Goal: Task Accomplishment & Management: Use online tool/utility

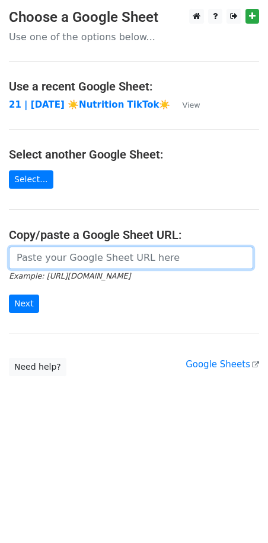
click at [114, 259] on input "url" at bounding box center [131, 258] width 244 height 22
paste input "https://docs.google.com/spreadsheets/d/1yenxThzaEX3ns9iwbwHSRZ0852Cpd1kXTHBNEdS…"
type input "https://docs.google.com/spreadsheets/d/1yenxThzaEX3ns9iwbwHSRZ0852Cpd1kXTHBNEdS…"
click at [9, 295] on input "Next" at bounding box center [24, 304] width 30 height 18
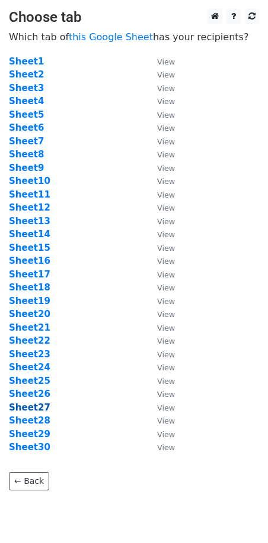
click at [42, 408] on strong "Sheet27" at bounding box center [29, 407] width 41 height 11
click at [108, 37] on link "this Google Sheet" at bounding box center [111, 36] width 84 height 11
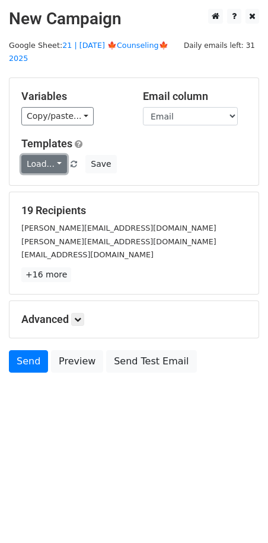
click at [35, 155] on link "Load..." at bounding box center [44, 164] width 46 height 18
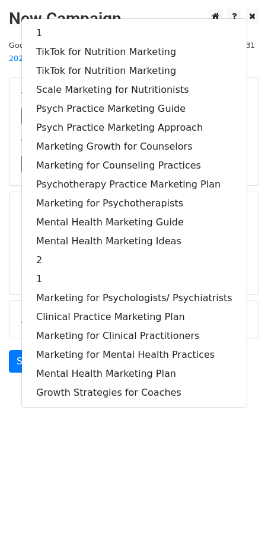
click at [115, 399] on body "New Campaign Daily emails left: 31 Google Sheet: 21 | SEP 27 🍁Counseling🍁 2025 …" at bounding box center [134, 217] width 268 height 417
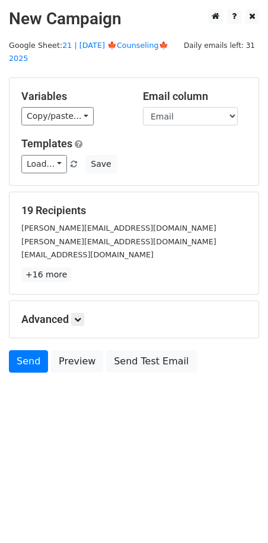
click at [102, 140] on div "Templates Load... 1 TikTok for Nutrition Marketing TikTok for Nutrition Marketi…" at bounding box center [133, 155] width 243 height 36
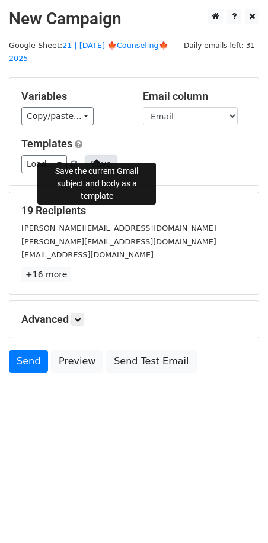
click at [93, 155] on button "Save" at bounding box center [100, 164] width 31 height 18
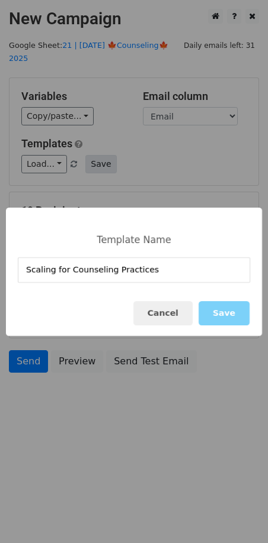
type input "Scaling for Counseling Practices"
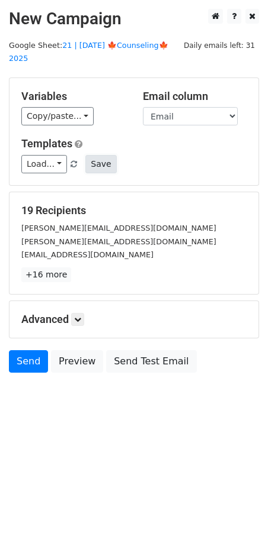
click at [99, 155] on button "Save" at bounding box center [100, 164] width 31 height 18
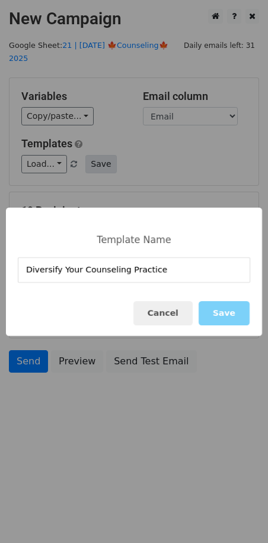
type input "Diversify Your Counseling Practice"
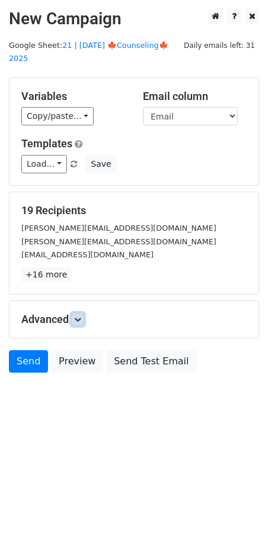
click at [82, 313] on link at bounding box center [77, 319] width 13 height 13
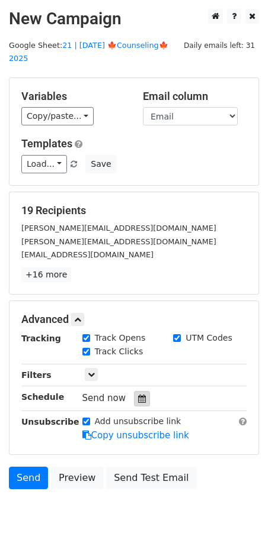
click at [138, 395] on icon at bounding box center [142, 399] width 8 height 8
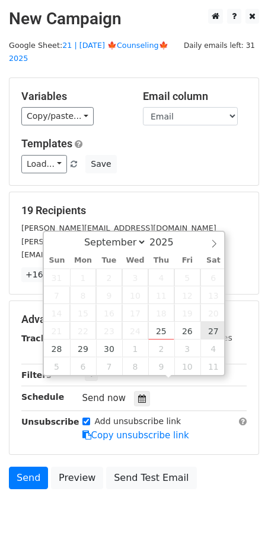
type input "2025-09-27 12:00"
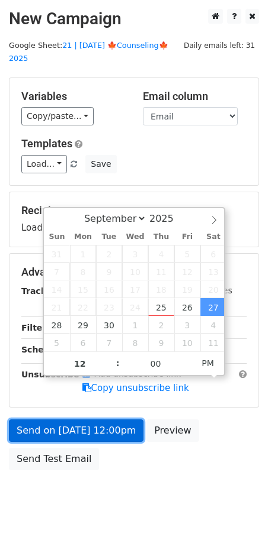
click at [105, 420] on link "Send on Sep 27 at 12:00pm" at bounding box center [76, 431] width 134 height 22
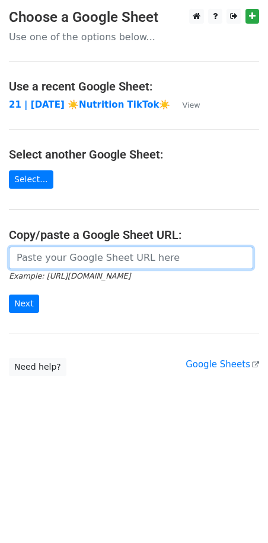
click at [95, 253] on input "url" at bounding box center [131, 258] width 244 height 22
paste input "https://docs.google.com/spreadsheets/d/1yenxThzaEX3ns9iwbwHSRZ0852Cpd1kXTHBNEdS…"
type input "https://docs.google.com/spreadsheets/d/1yenxThzaEX3ns9iwbwHSRZ0852Cpd1kXTHBNEdS…"
click at [9, 295] on input "Next" at bounding box center [24, 304] width 30 height 18
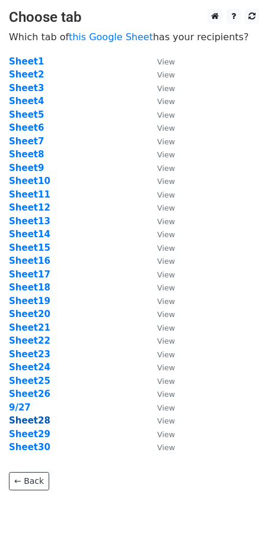
click at [30, 423] on strong "Sheet28" at bounding box center [29, 420] width 41 height 11
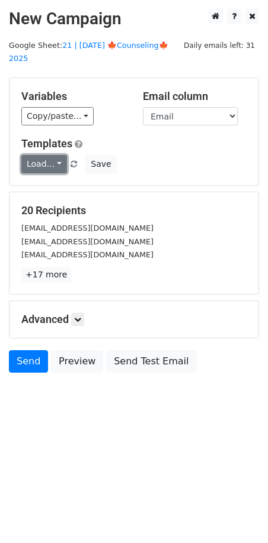
click at [43, 155] on link "Load..." at bounding box center [44, 164] width 46 height 18
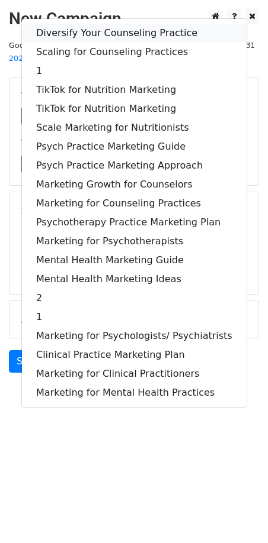
click at [92, 24] on link "Diversify Your Counseling Practice" at bounding box center [134, 33] width 224 height 19
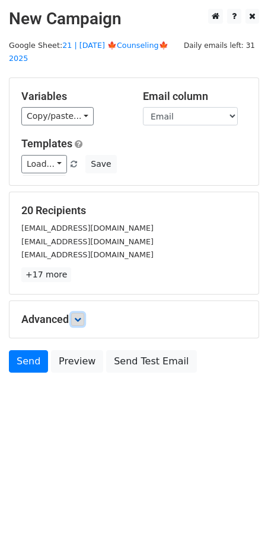
click at [76, 316] on icon at bounding box center [77, 319] width 7 height 7
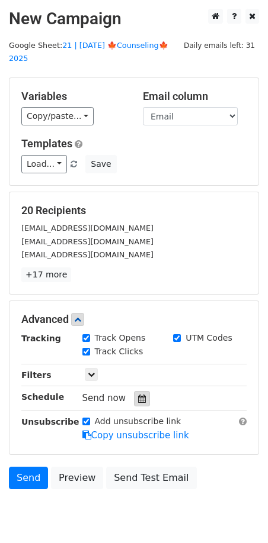
click at [137, 391] on div at bounding box center [142, 398] width 16 height 15
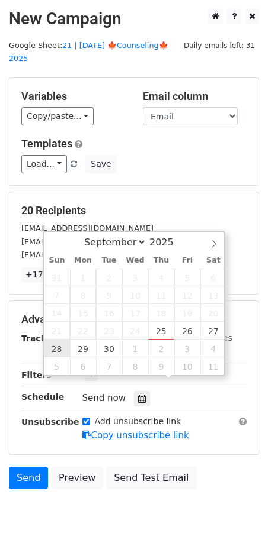
type input "2025-09-28 12:00"
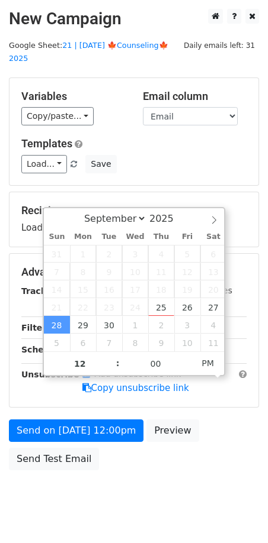
click at [73, 426] on div "Send on Sep 28 at 12:00pm Preview Send Test Email" at bounding box center [134, 448] width 268 height 57
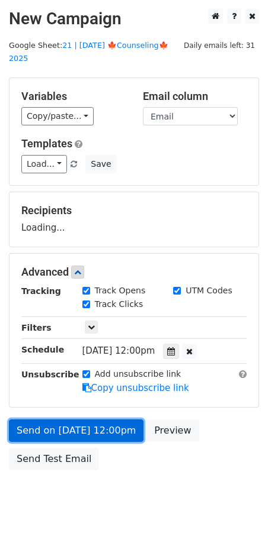
click at [75, 421] on link "Send on Sep 28 at 12:00pm" at bounding box center [76, 431] width 134 height 22
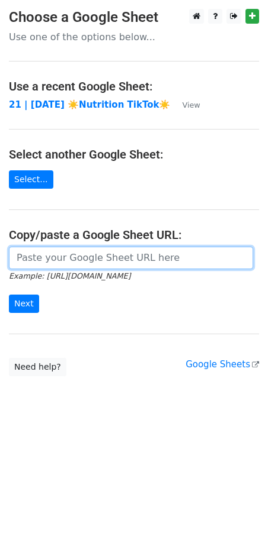
click at [99, 247] on input "url" at bounding box center [131, 258] width 244 height 22
paste input "[URL][DOMAIN_NAME]"
type input "[URL][DOMAIN_NAME]"
click at [9, 295] on input "Next" at bounding box center [24, 304] width 30 height 18
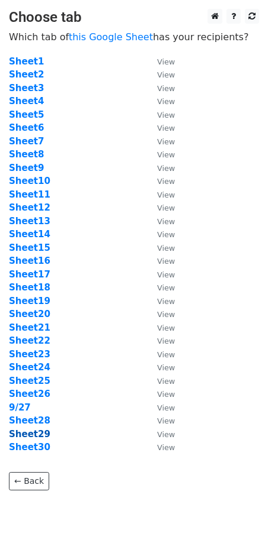
click at [41, 436] on strong "Sheet29" at bounding box center [29, 434] width 41 height 11
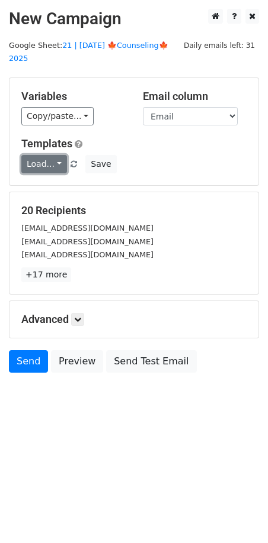
click at [46, 155] on link "Load..." at bounding box center [44, 164] width 46 height 18
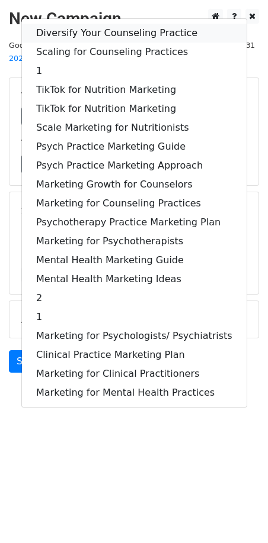
click at [87, 24] on link "Diversify Your Counseling Practice" at bounding box center [134, 33] width 224 height 19
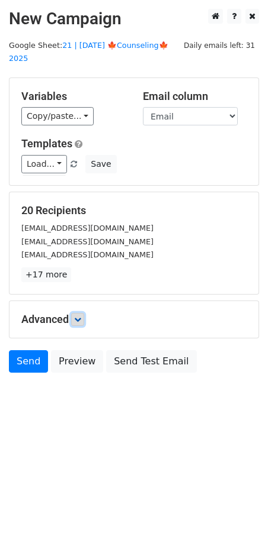
click at [79, 316] on icon at bounding box center [77, 319] width 7 height 7
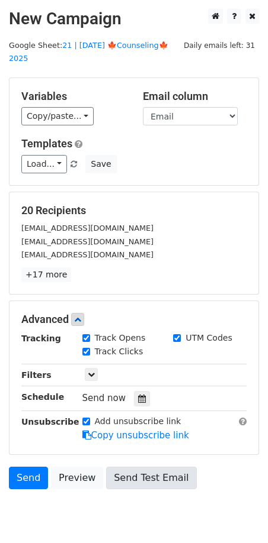
click at [141, 391] on div at bounding box center [142, 398] width 16 height 15
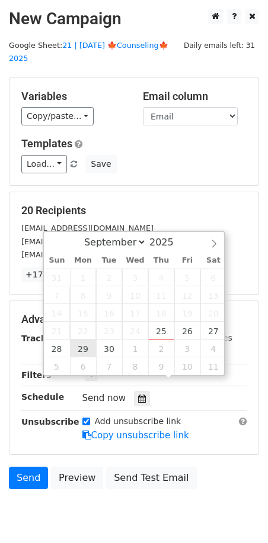
type input "[DATE] 12:00"
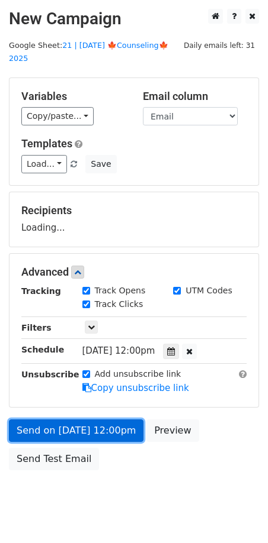
click at [67, 423] on link "Send on Sep 29 at 12:00pm" at bounding box center [76, 431] width 134 height 22
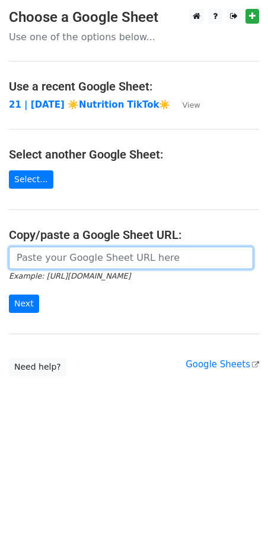
click at [118, 258] on input "url" at bounding box center [131, 258] width 244 height 22
paste input "https://docs.google.com/spreadsheets/d/1yenxThzaEX3ns9iwbwHSRZ0852Cpd1kXTHBNEdS…"
type input "https://docs.google.com/spreadsheets/d/1yenxThzaEX3ns9iwbwHSRZ0852Cpd1kXTHBNEdS…"
click at [9, 295] on input "Next" at bounding box center [24, 304] width 30 height 18
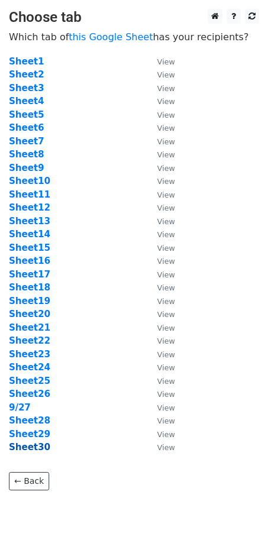
click at [33, 451] on strong "Sheet30" at bounding box center [29, 447] width 41 height 11
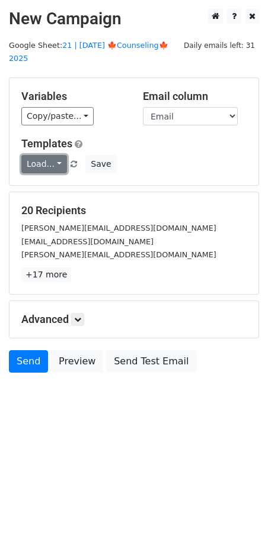
click at [44, 155] on link "Load..." at bounding box center [44, 164] width 46 height 18
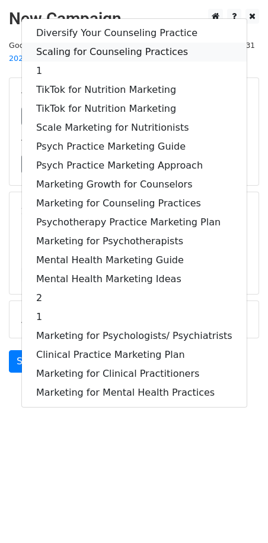
click at [91, 43] on link "Scaling for Counseling Practices" at bounding box center [134, 52] width 224 height 19
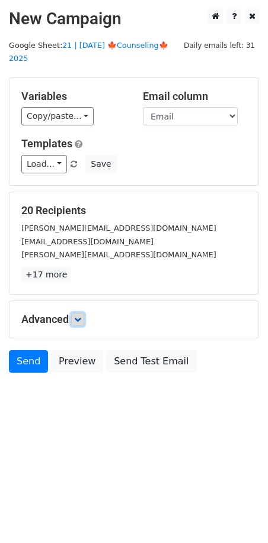
click at [79, 316] on icon at bounding box center [77, 319] width 7 height 7
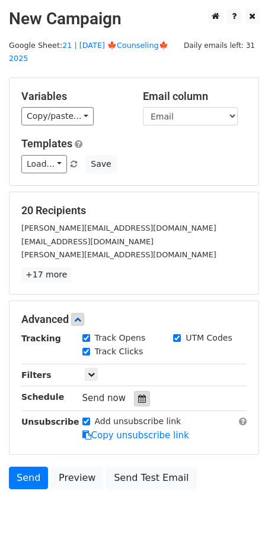
click at [138, 395] on icon at bounding box center [142, 399] width 8 height 8
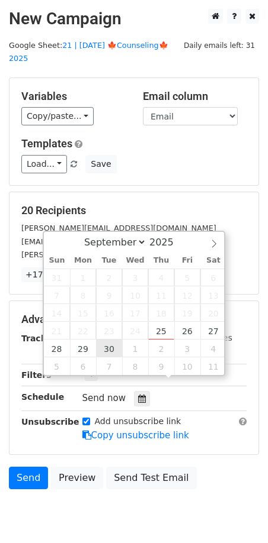
type input "2025-09-30 12:00"
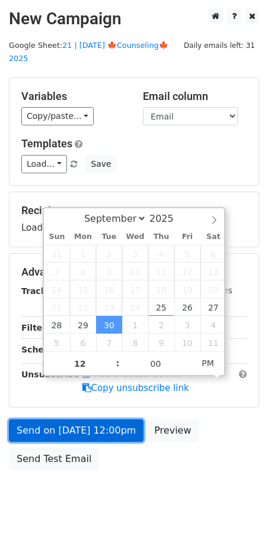
click at [95, 422] on link "Send on Sep 30 at 12:00pm" at bounding box center [76, 431] width 134 height 22
